Goal: Information Seeking & Learning: Learn about a topic

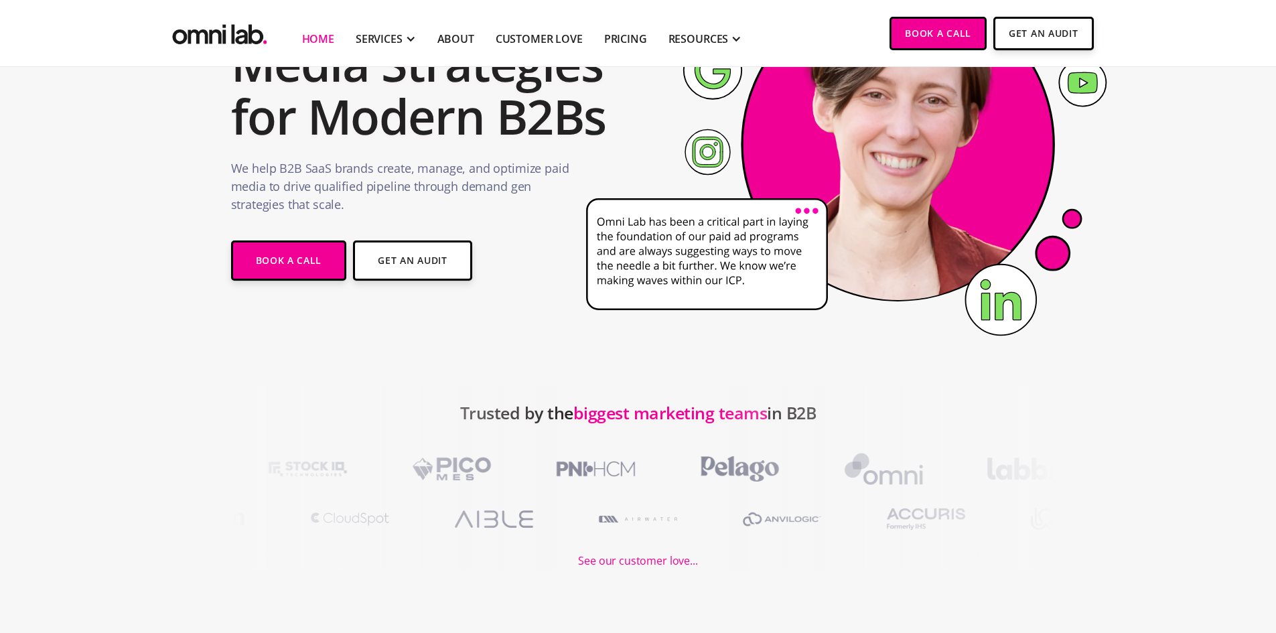
scroll to position [200, 0]
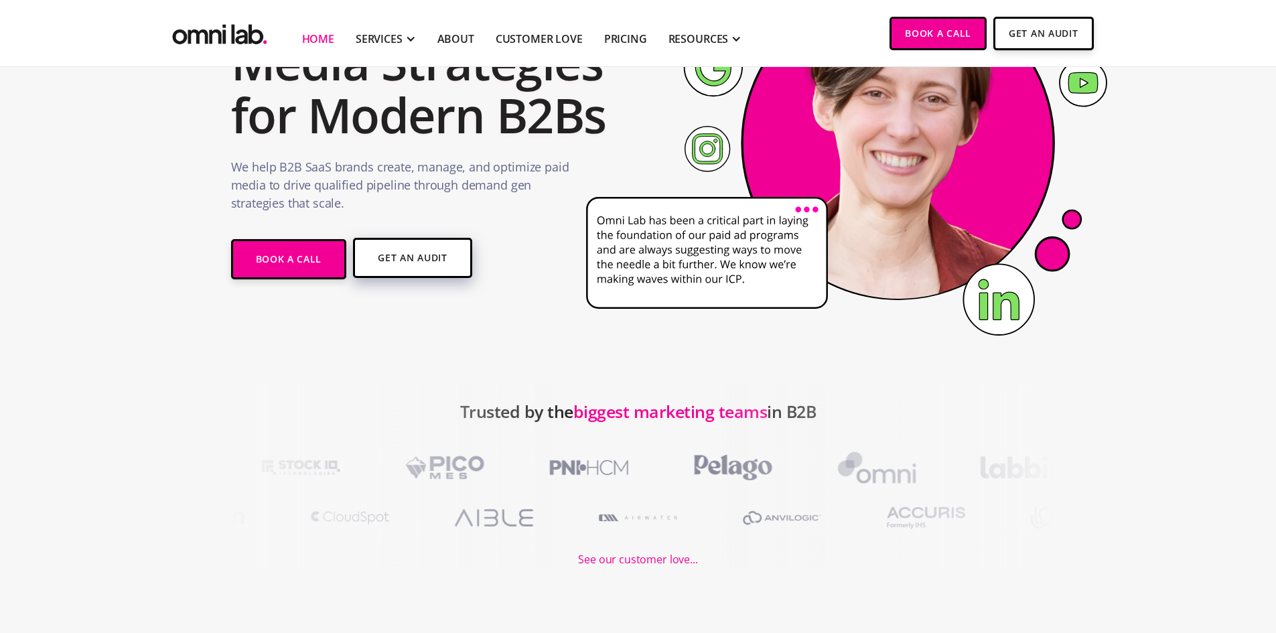
click at [426, 272] on link "Get An Audit" at bounding box center [412, 258] width 119 height 40
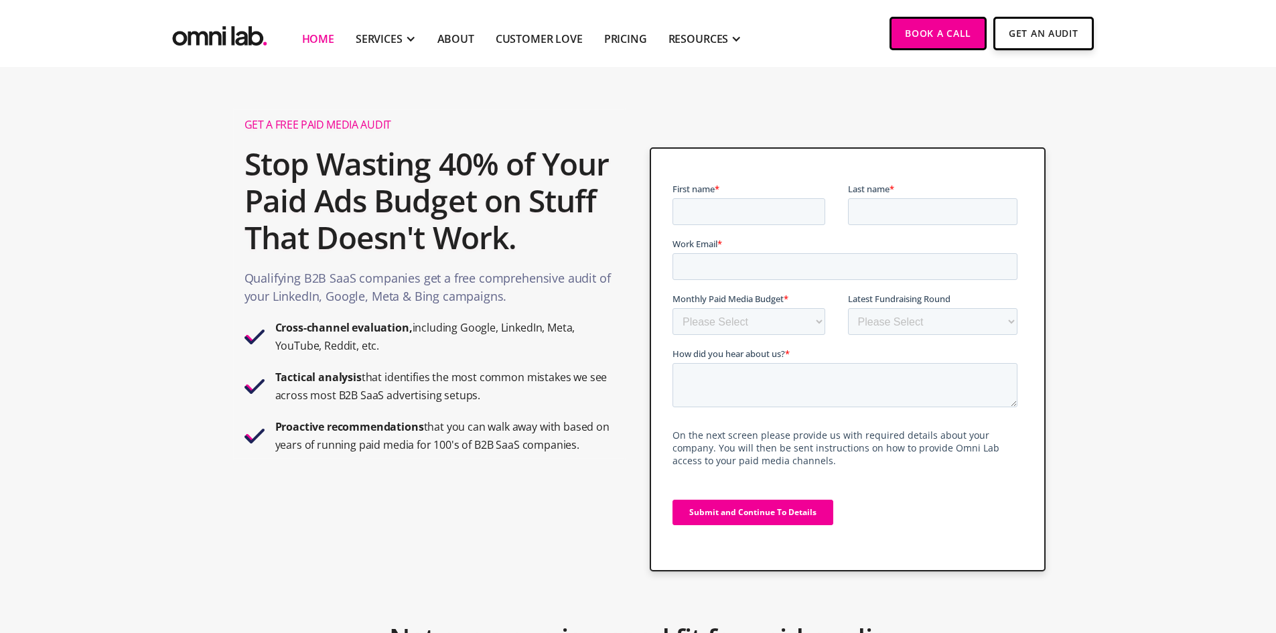
click at [316, 38] on link "Home" at bounding box center [318, 39] width 32 height 16
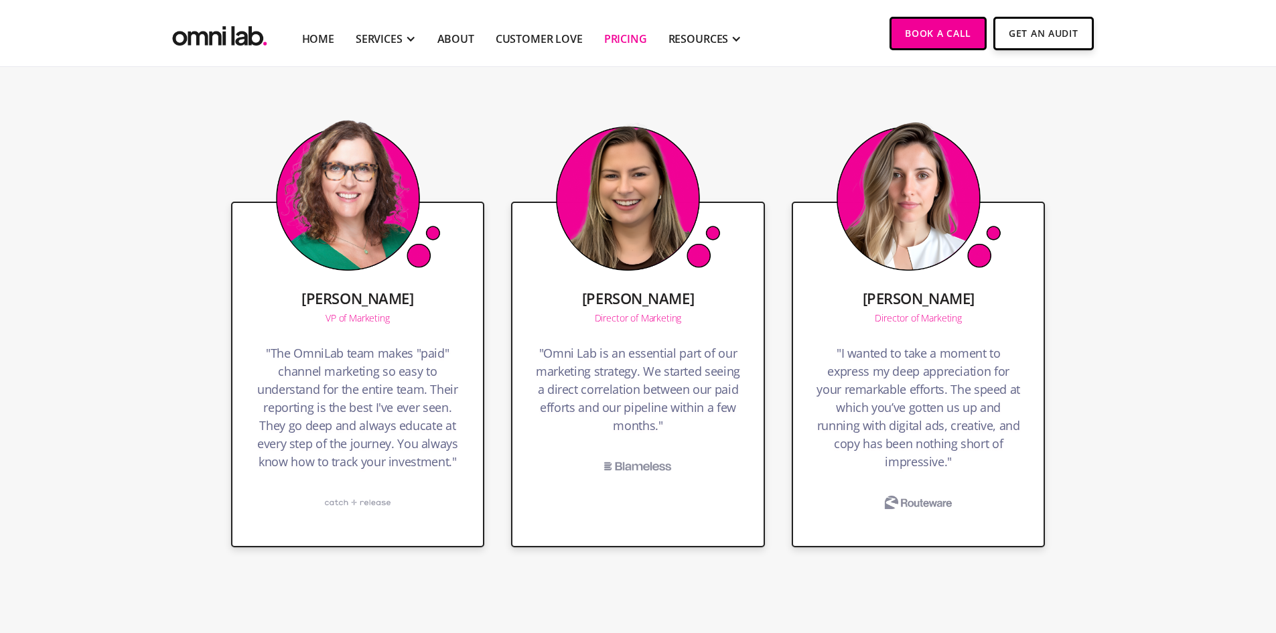
scroll to position [2566, 0]
